Goal: Task Accomplishment & Management: Complete application form

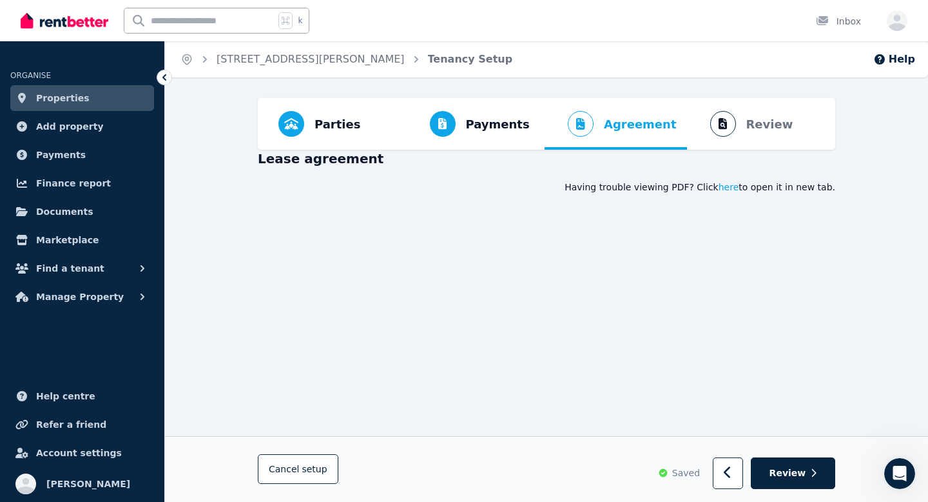
click at [308, 123] on span "Parties Rental provider and tenant details" at bounding box center [319, 124] width 103 height 52
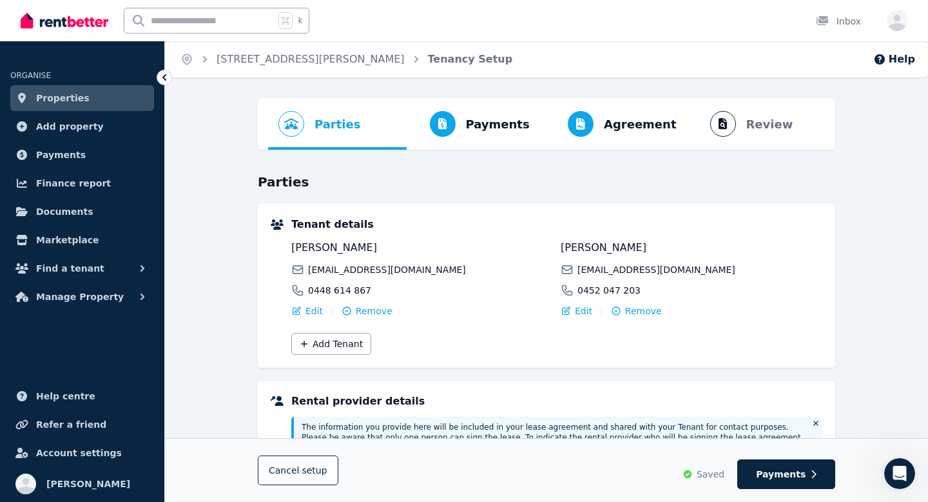
click at [308, 123] on ol "Parties Rental provider and tenant details Payments Bond and rental payments Ag…" at bounding box center [546, 124] width 557 height 52
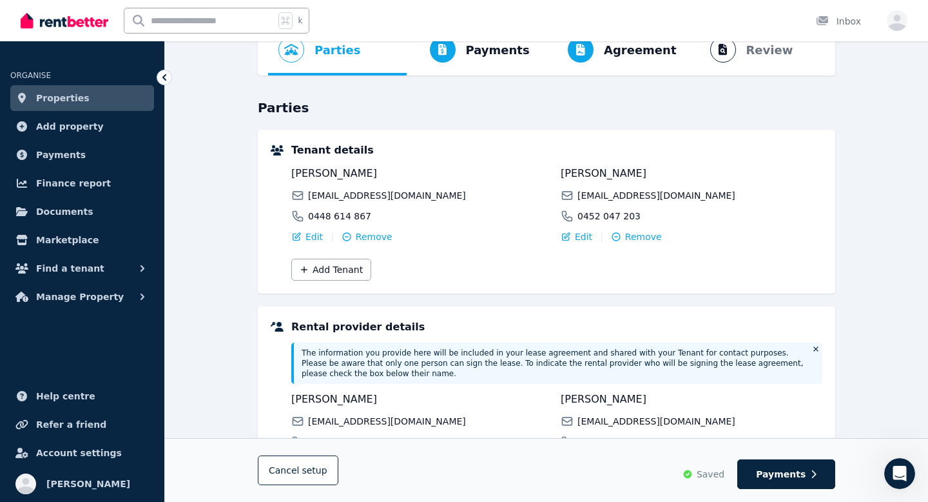
scroll to position [259, 0]
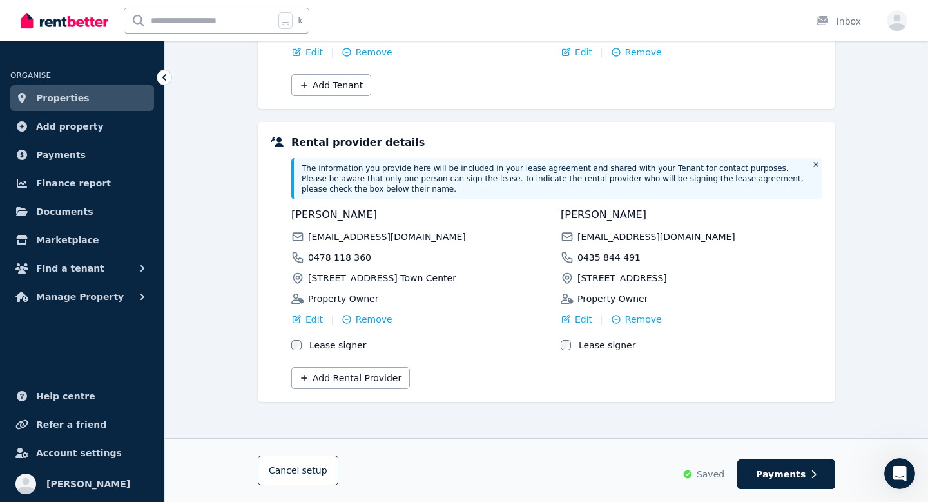
click at [357, 326] on div "[PERSON_NAME] [EMAIL_ADDRESS][DOMAIN_NAME] 0478 118 [GEOGRAPHIC_DATA][STREET_AD…" at bounding box center [422, 279] width 262 height 144
click at [369, 316] on span "Remove" at bounding box center [374, 319] width 37 height 13
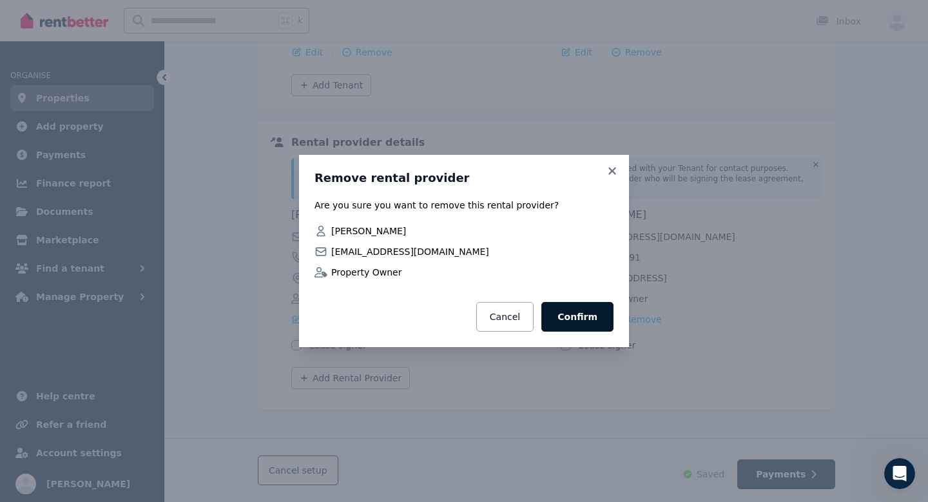
click at [598, 325] on button "Confirm" at bounding box center [578, 317] width 72 height 30
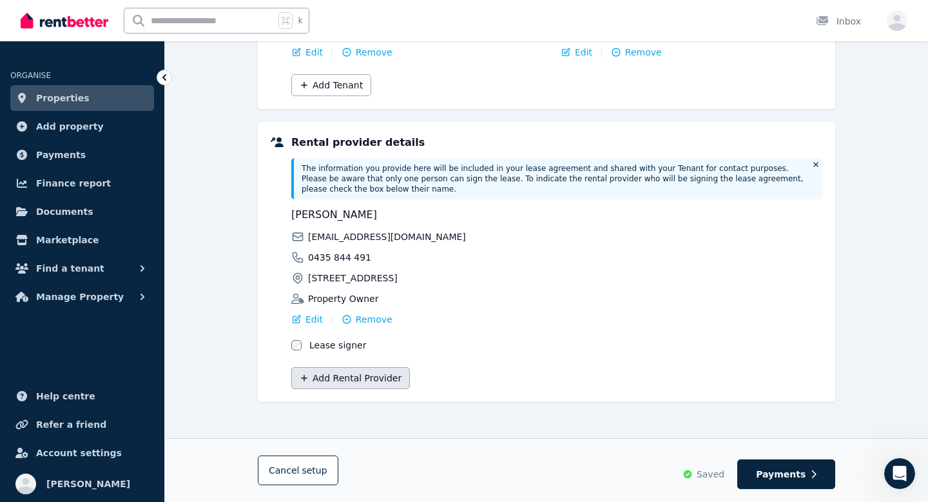
click at [364, 375] on button "Add Rental Provider" at bounding box center [350, 378] width 119 height 22
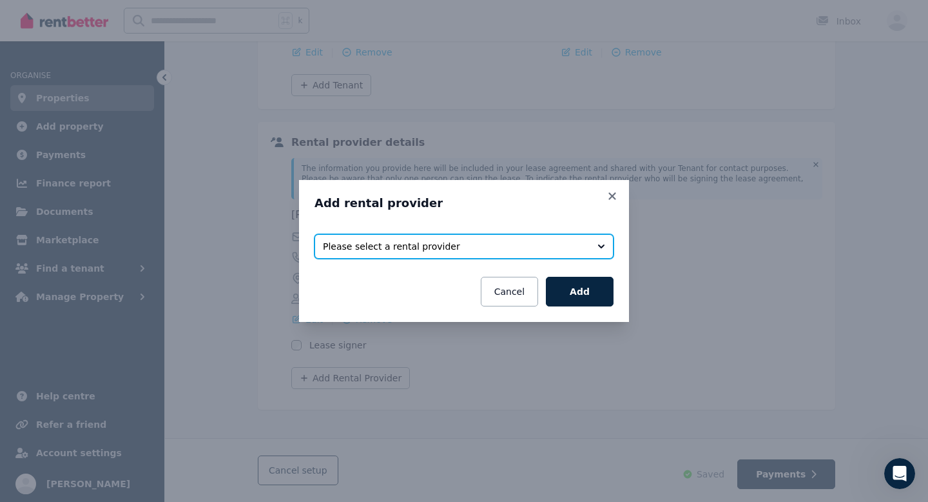
click at [490, 248] on span "Please select a rental provider" at bounding box center [455, 246] width 264 height 13
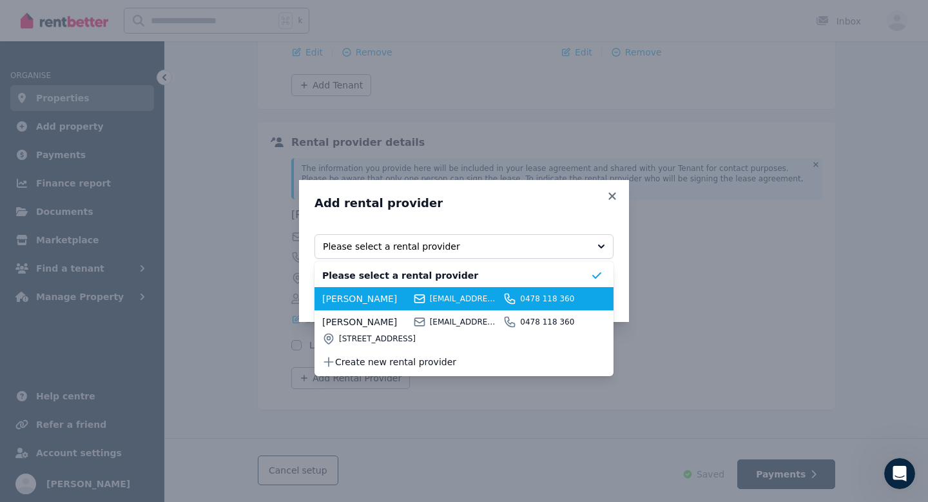
click at [469, 299] on span "[EMAIL_ADDRESS][DOMAIN_NAME]" at bounding box center [465, 298] width 70 height 10
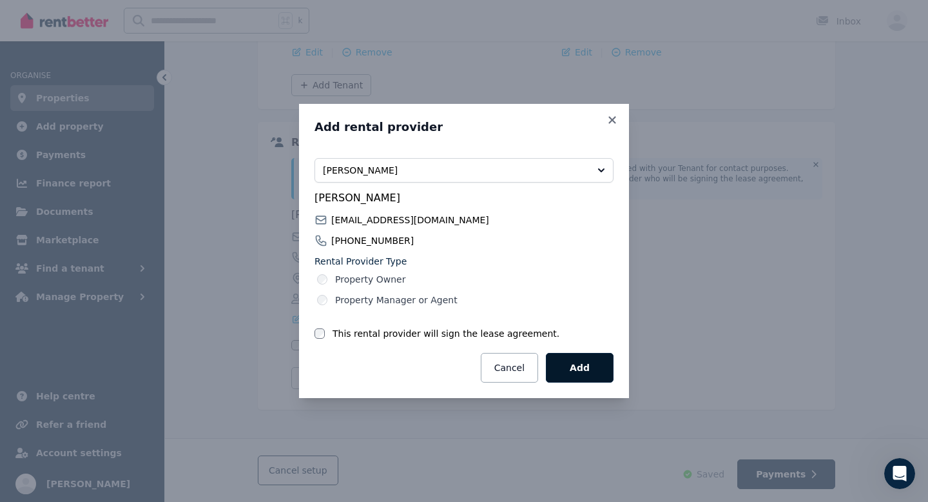
click at [585, 370] on button "Add" at bounding box center [580, 368] width 68 height 30
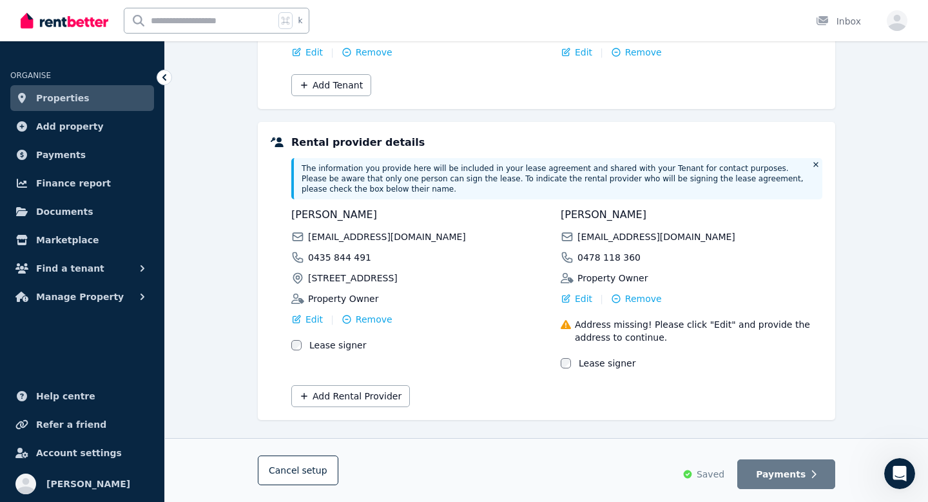
click at [722, 248] on div "[PERSON_NAME] [EMAIL_ADDRESS][DOMAIN_NAME] 0478 118 360 Property Owner" at bounding box center [692, 245] width 262 height 77
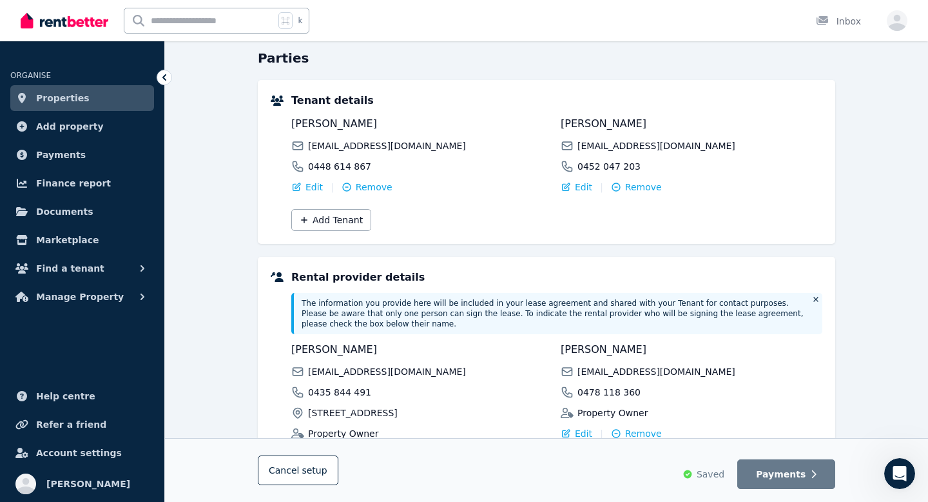
scroll to position [0, 0]
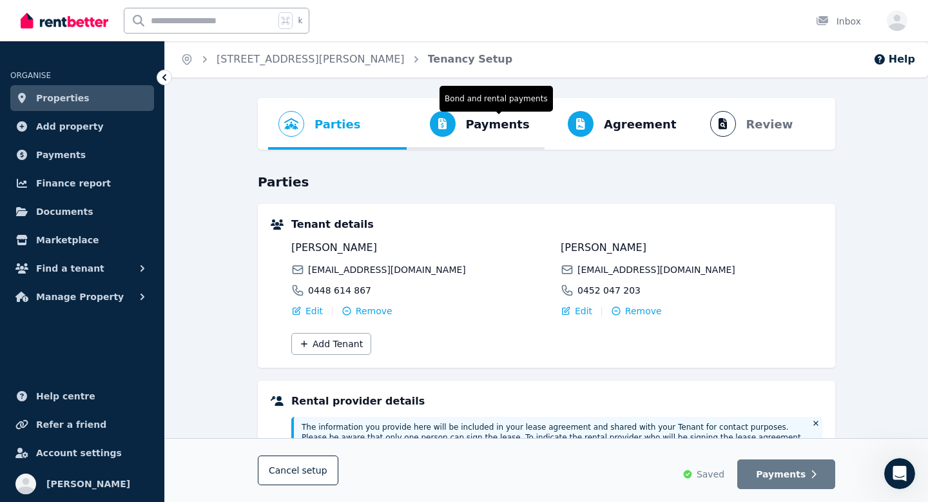
click at [426, 135] on span "Payments Bond and rental payments" at bounding box center [473, 124] width 133 height 52
select select "**********"
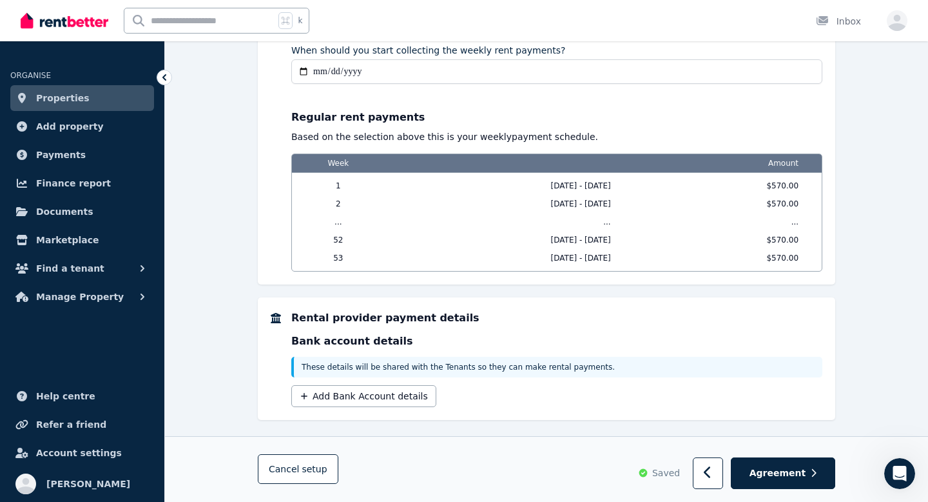
scroll to position [1113, 0]
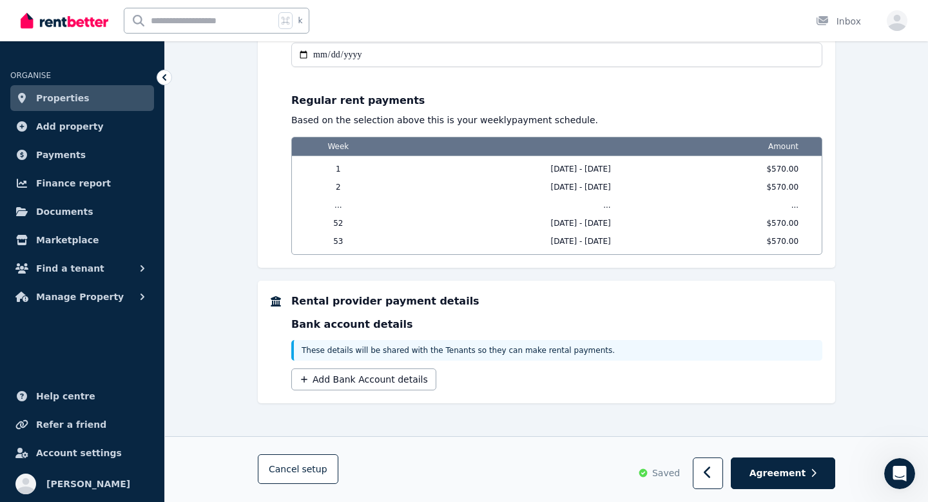
click at [386, 388] on div "Rental provider payment details Bank account details These details will be shar…" at bounding box center [547, 341] width 578 height 123
click at [386, 382] on button "Add Bank Account details" at bounding box center [363, 379] width 145 height 22
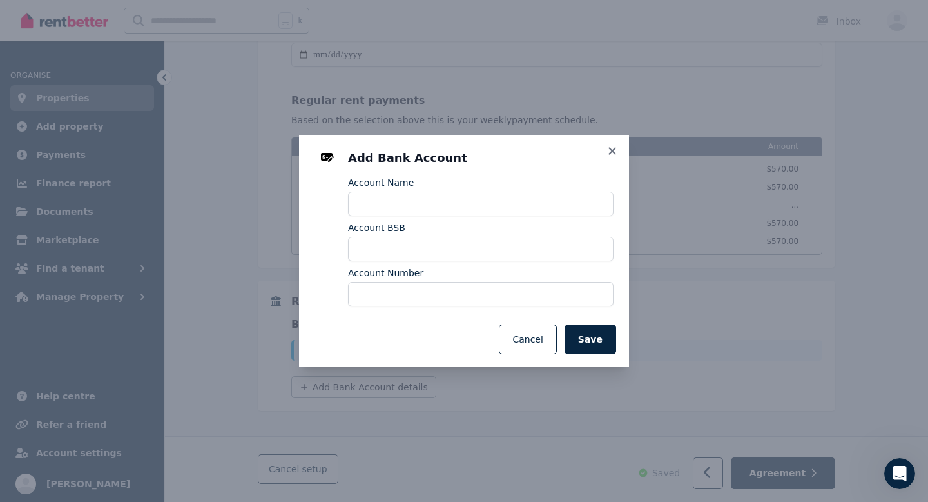
click at [483, 186] on div "Account Name" at bounding box center [481, 182] width 266 height 13
click at [486, 188] on div "Account Name" at bounding box center [481, 182] width 266 height 13
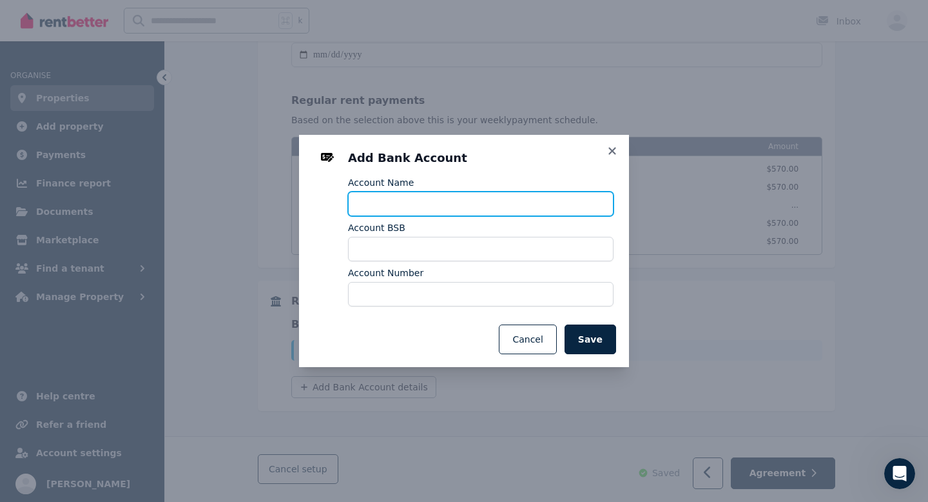
click at [486, 194] on input "Account Name" at bounding box center [481, 203] width 266 height 25
type input "*"
type input "**********"
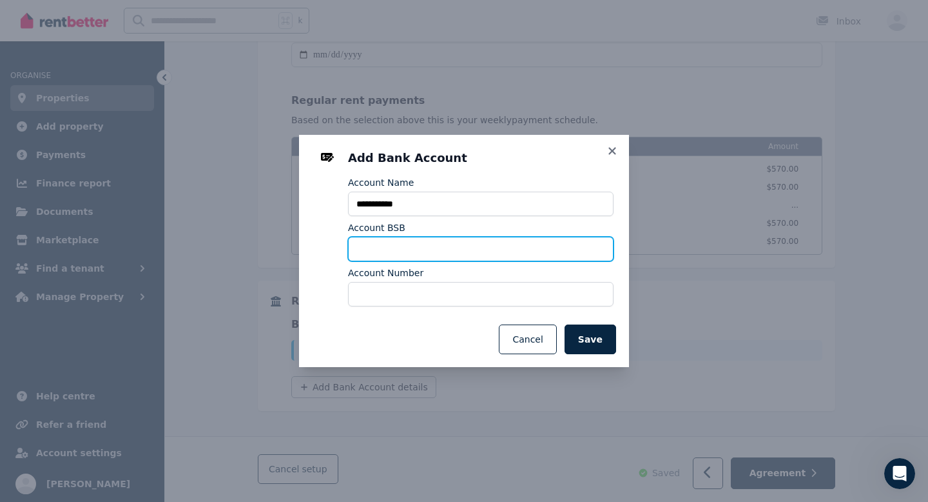
click at [518, 241] on input "Account BSB" at bounding box center [481, 249] width 266 height 25
type input "******"
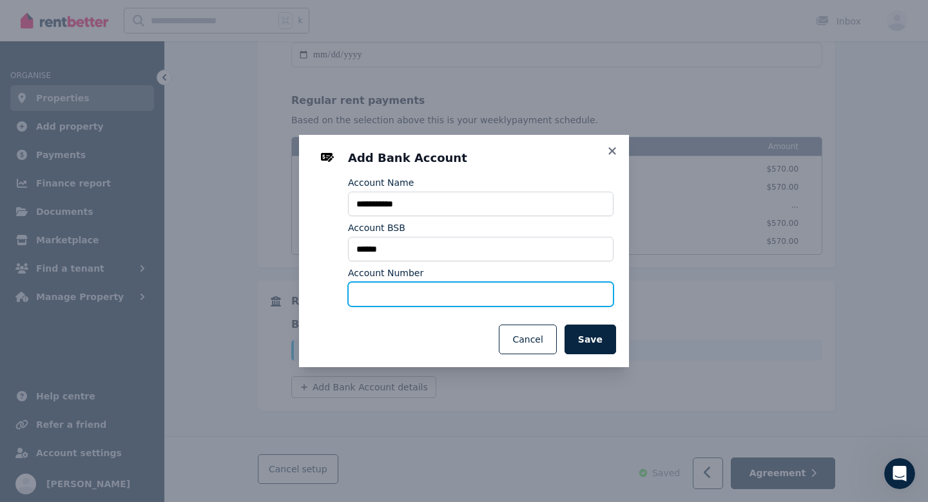
click at [418, 293] on input "Account Number" at bounding box center [481, 294] width 266 height 25
click at [419, 308] on div "**********" at bounding box center [481, 230] width 266 height 161
click at [415, 295] on input "Account Number" at bounding box center [481, 294] width 266 height 25
type input "*********"
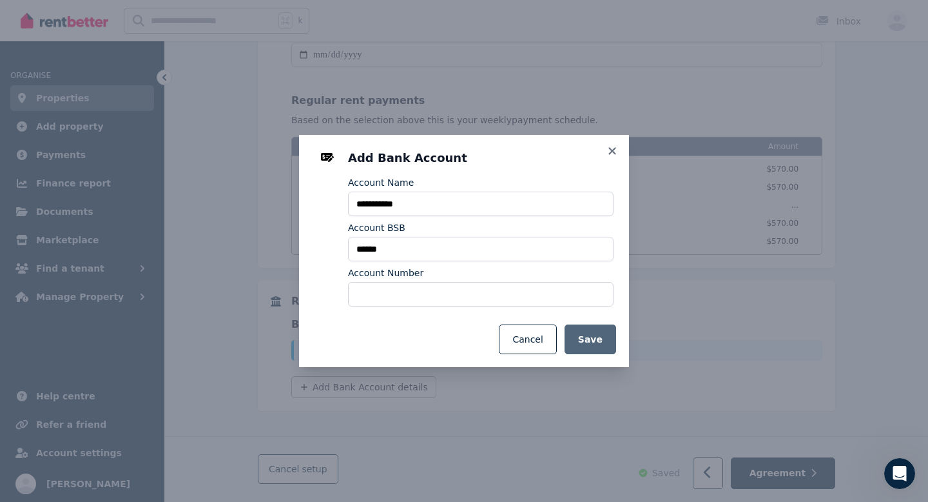
click at [588, 340] on button "Save" at bounding box center [591, 339] width 52 height 30
select select "**********"
click at [616, 146] on icon at bounding box center [612, 151] width 13 height 12
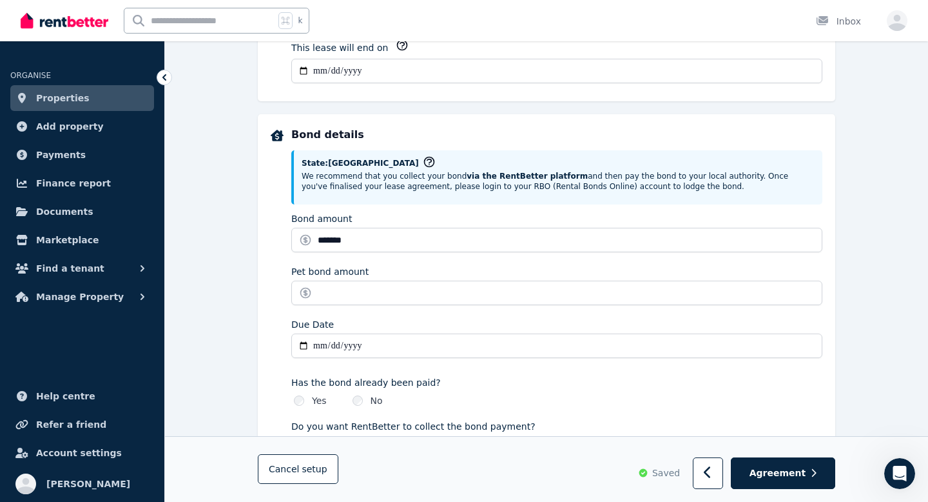
scroll to position [528, 0]
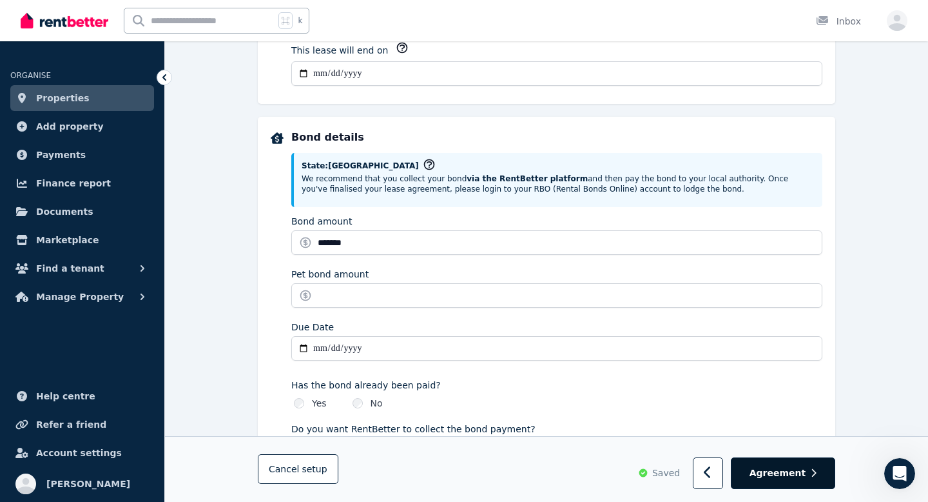
click at [776, 474] on span "Agreement" at bounding box center [778, 473] width 57 height 13
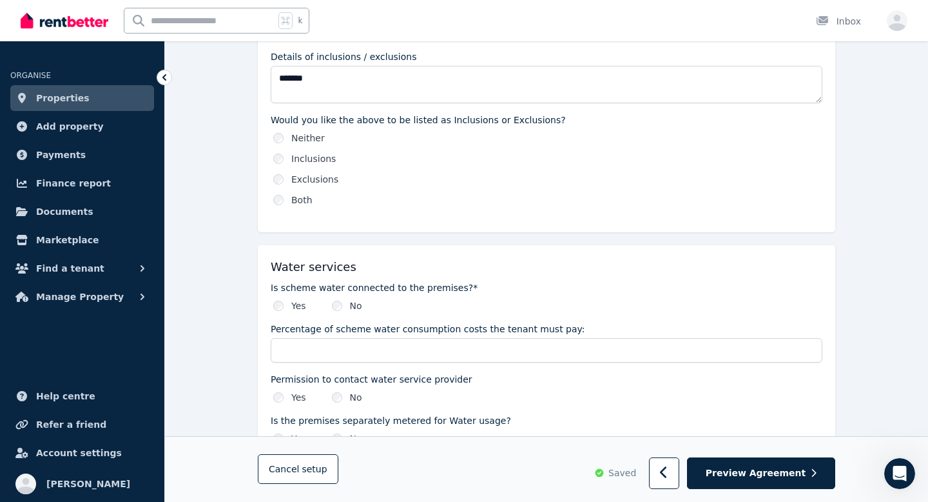
scroll to position [806, 0]
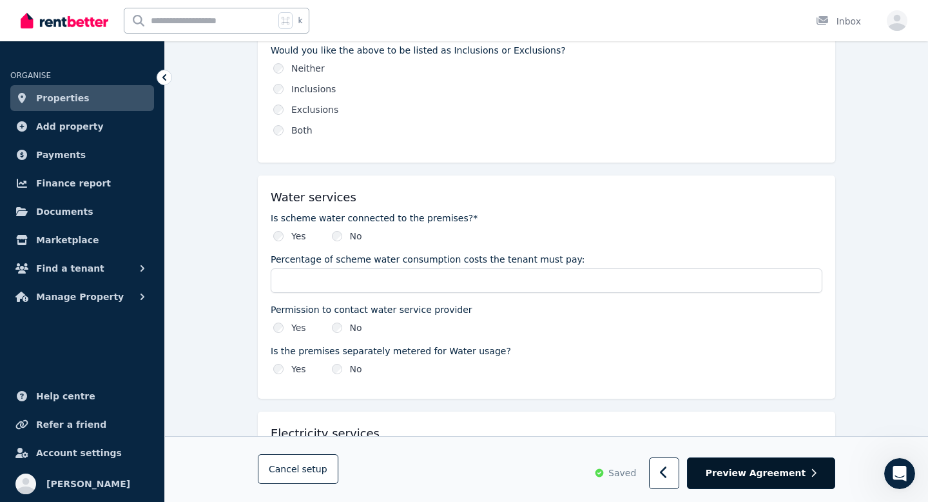
click at [739, 467] on span "Preview Agreement" at bounding box center [756, 473] width 100 height 13
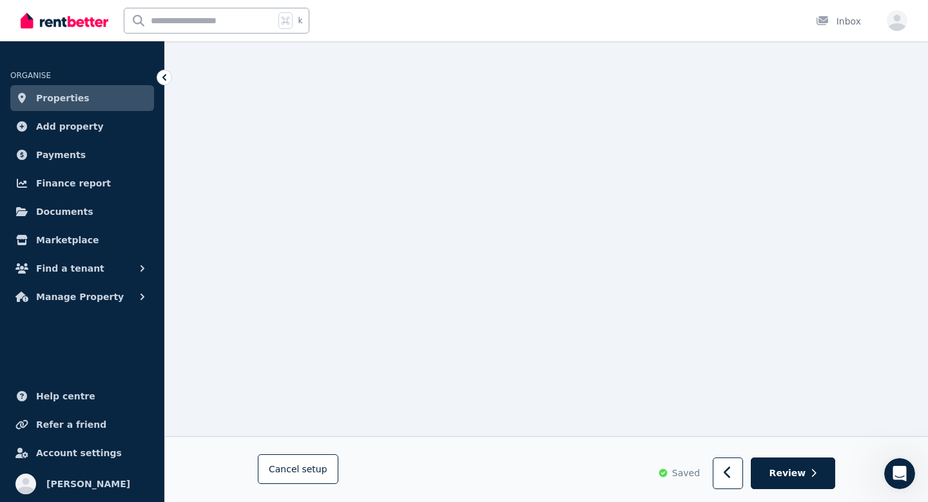
scroll to position [0, 0]
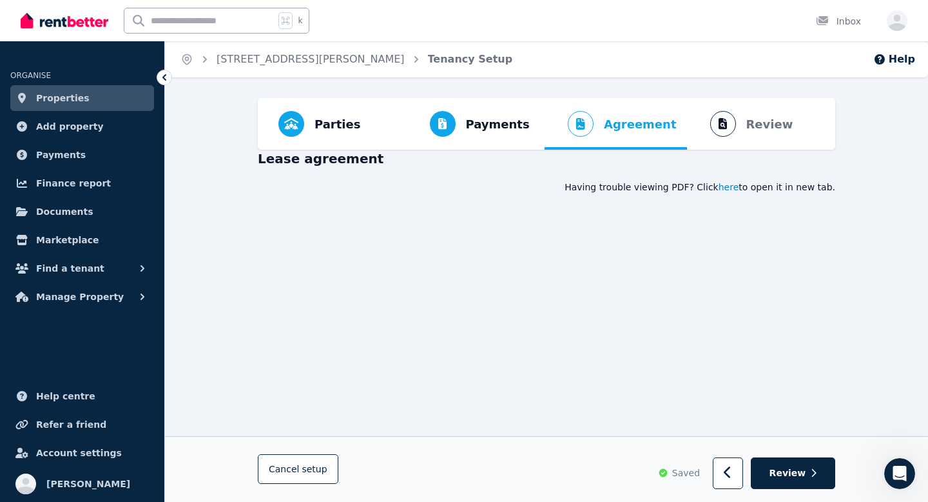
click at [738, 186] on span "here" at bounding box center [729, 187] width 21 height 13
